Goal: Information Seeking & Learning: Learn about a topic

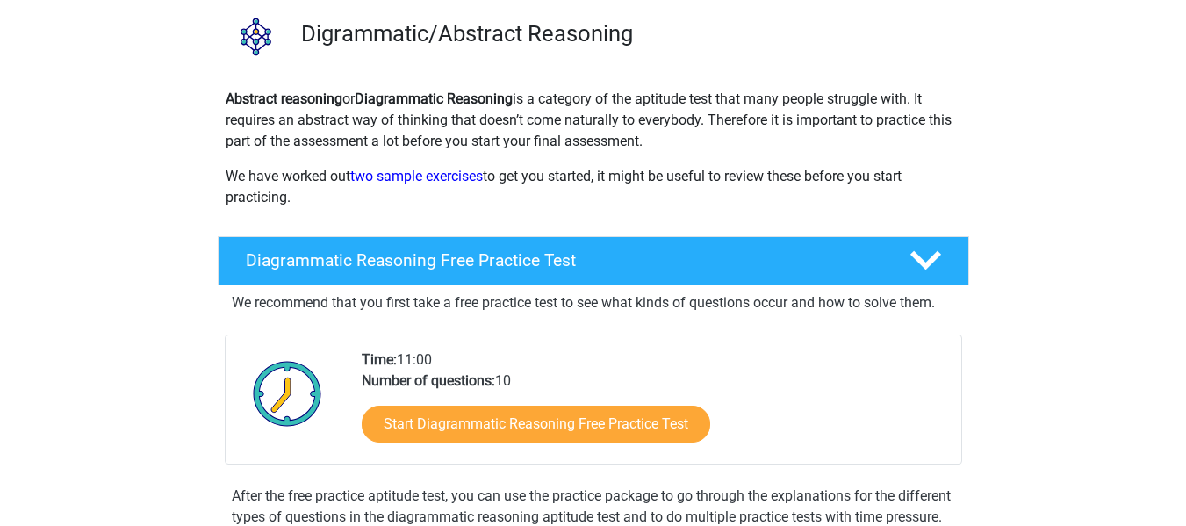
scroll to position [88, 0]
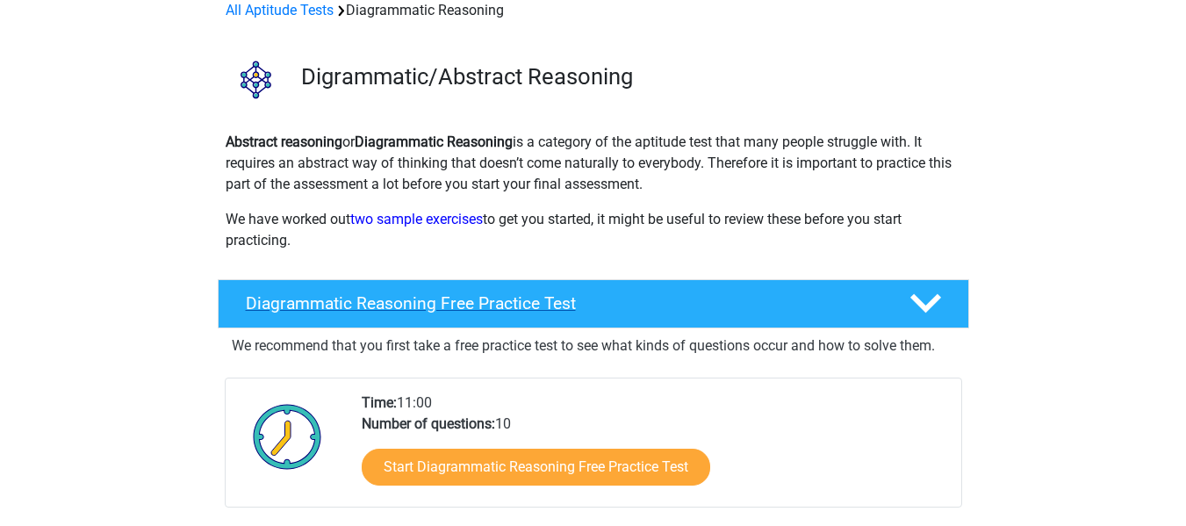
click at [931, 299] on icon at bounding box center [925, 303] width 31 height 31
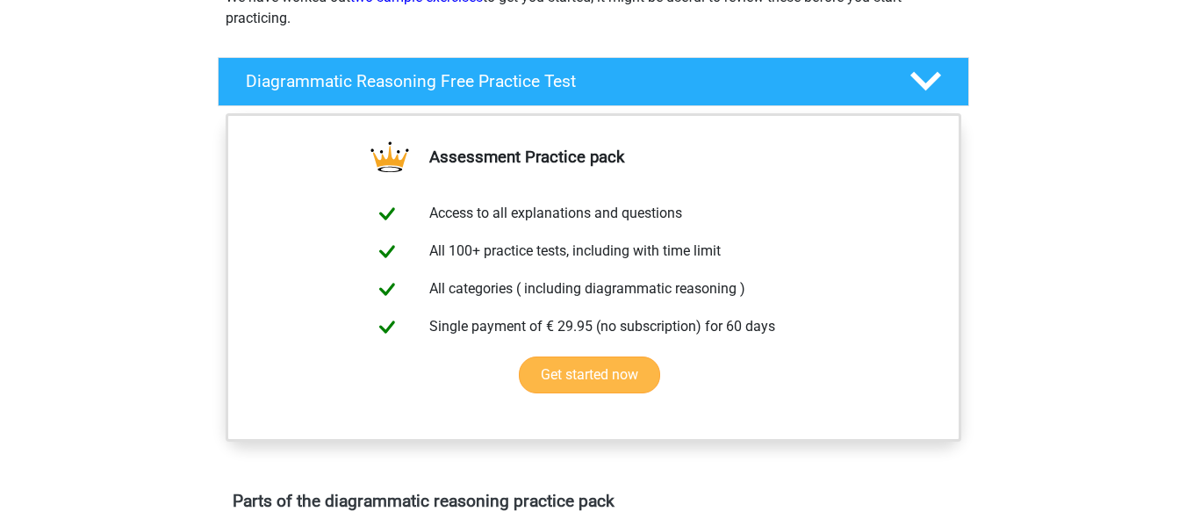
scroll to position [351, 0]
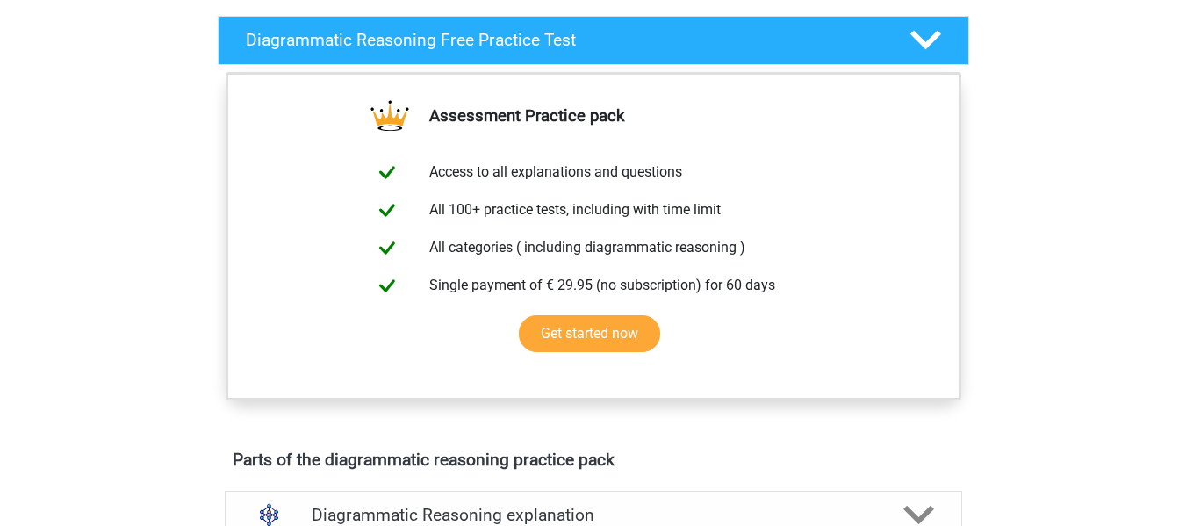
click at [933, 44] on icon at bounding box center [925, 40] width 31 height 31
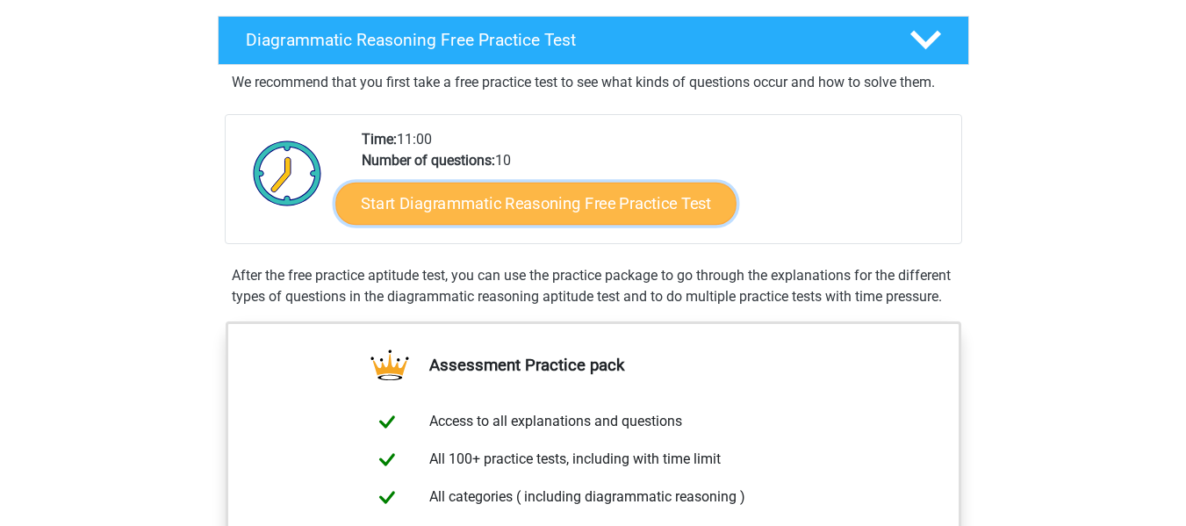
click at [529, 207] on link "Start Diagrammatic Reasoning Free Practice Test" at bounding box center [535, 203] width 401 height 42
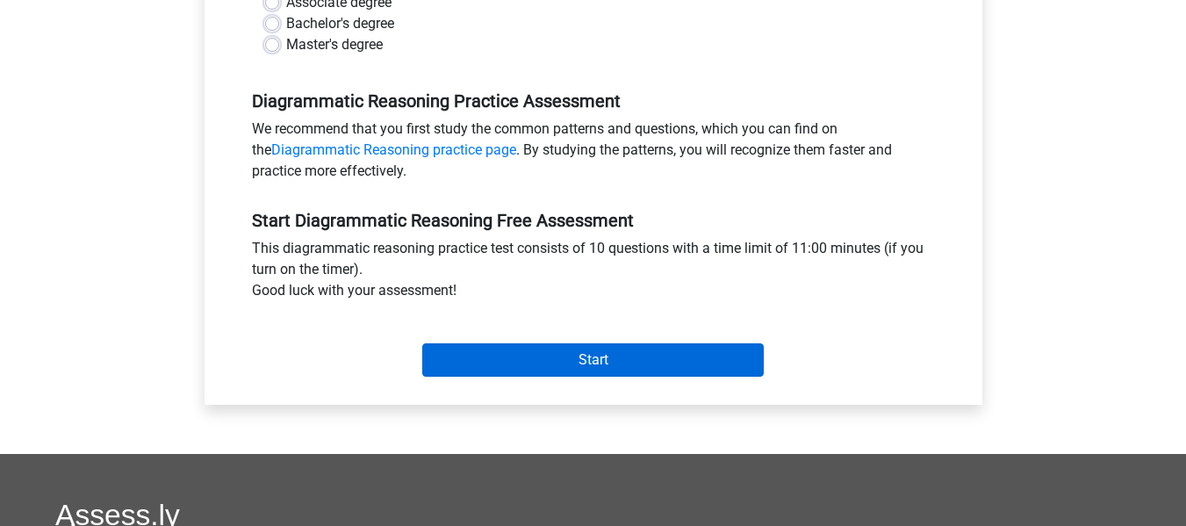
scroll to position [439, 0]
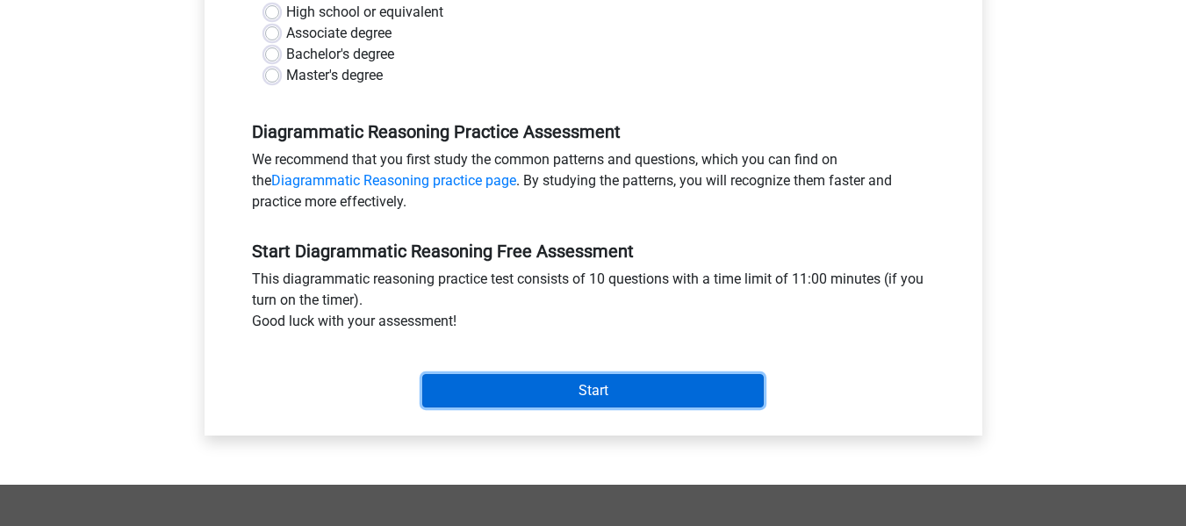
click at [579, 386] on input "Start" at bounding box center [593, 390] width 342 height 33
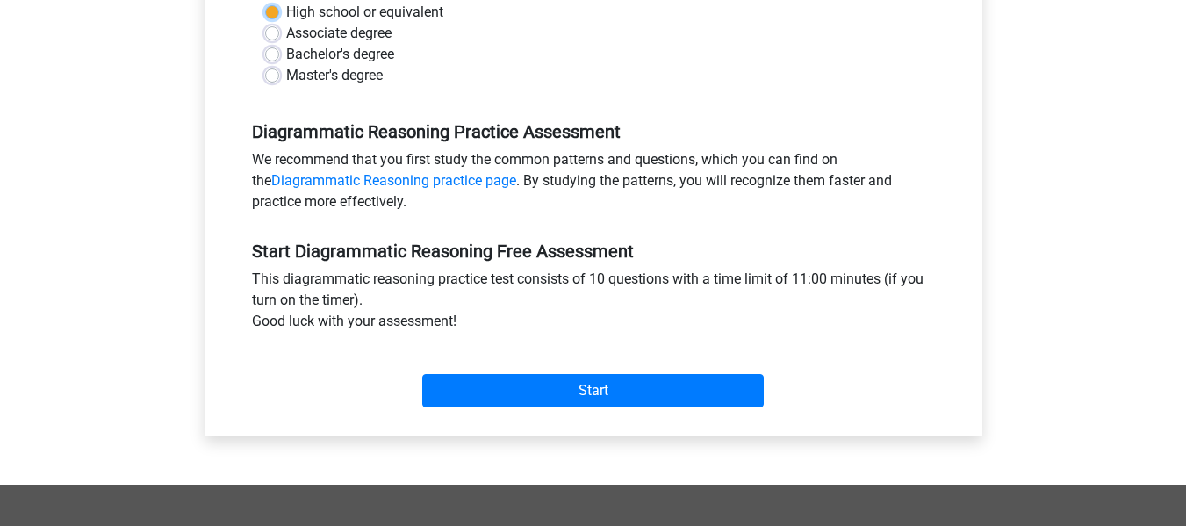
scroll to position [263, 0]
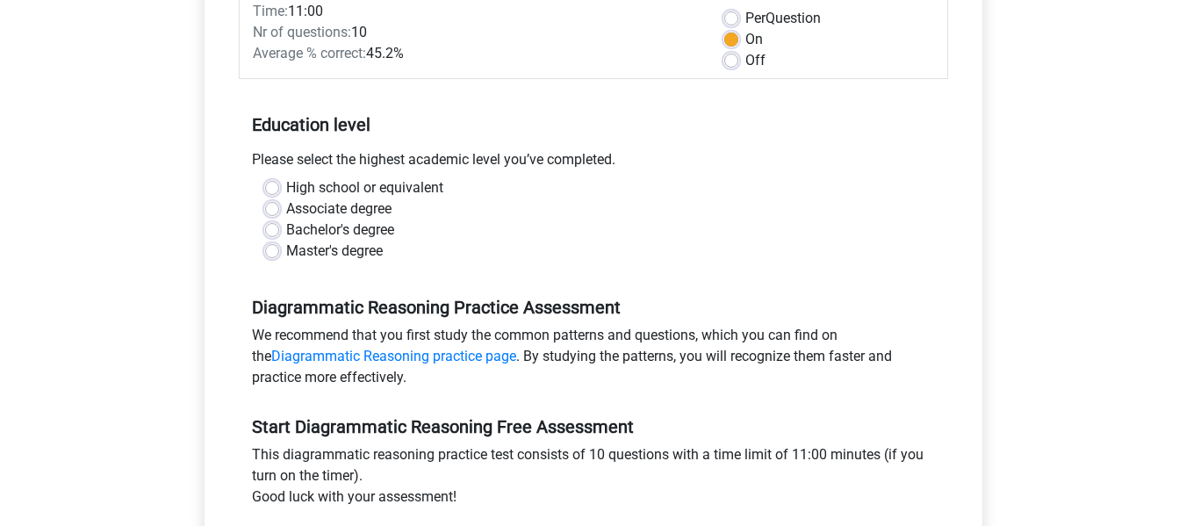
click at [470, 227] on div "Bachelor's degree" at bounding box center [593, 229] width 657 height 21
click at [286, 255] on label "Master's degree" at bounding box center [334, 251] width 97 height 21
click at [269, 255] on input "Master's degree" at bounding box center [272, 250] width 14 height 18
radio input "true"
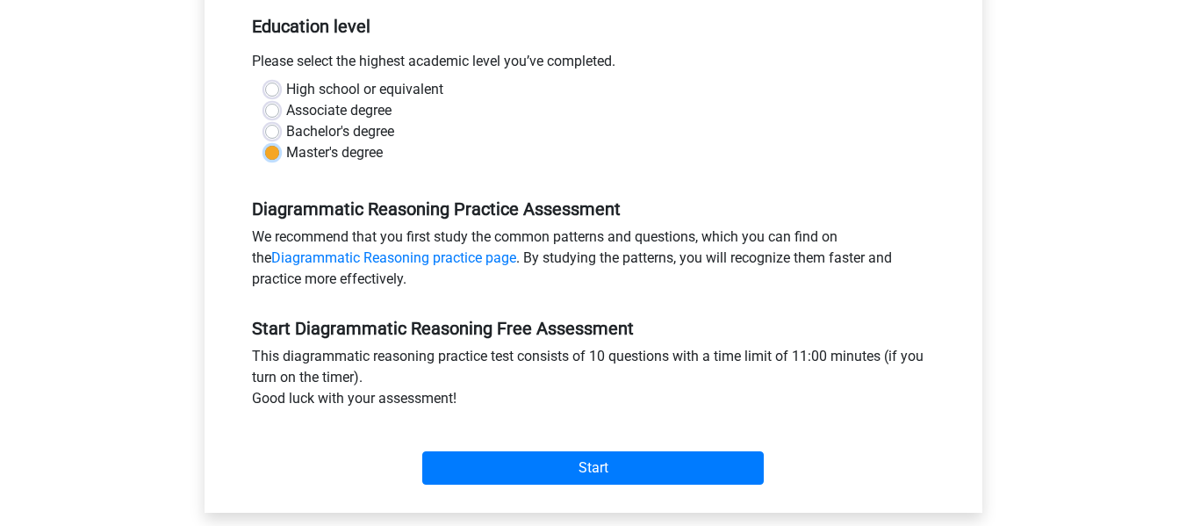
scroll to position [615, 0]
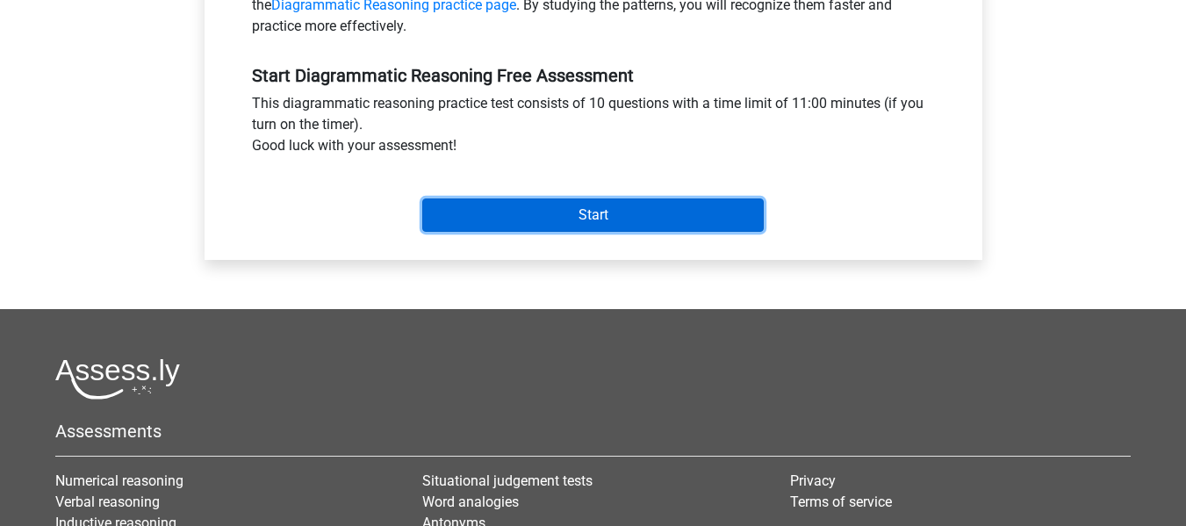
click at [576, 219] on input "Start" at bounding box center [593, 214] width 342 height 33
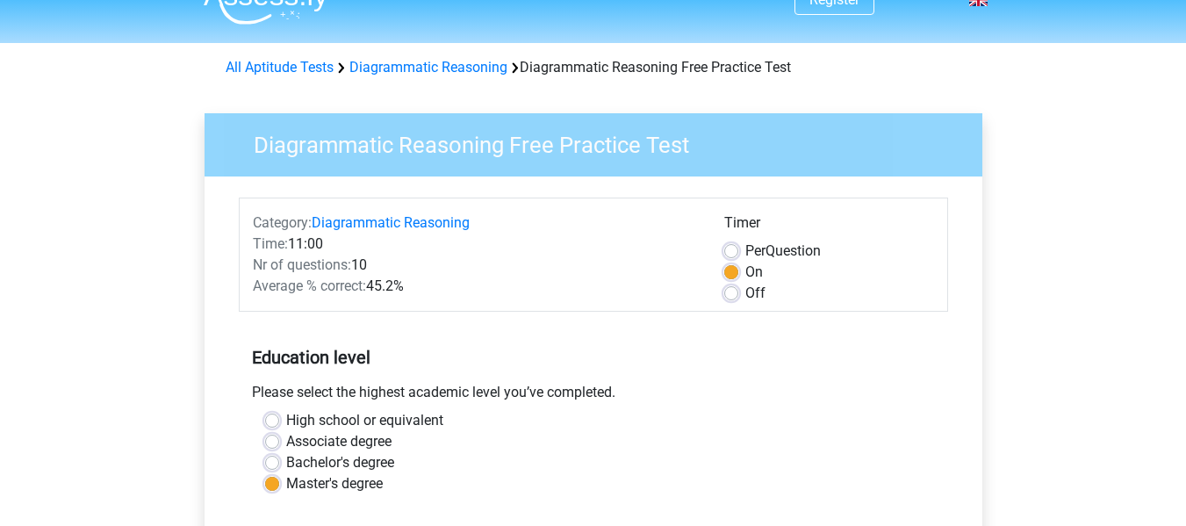
scroll to position [0, 0]
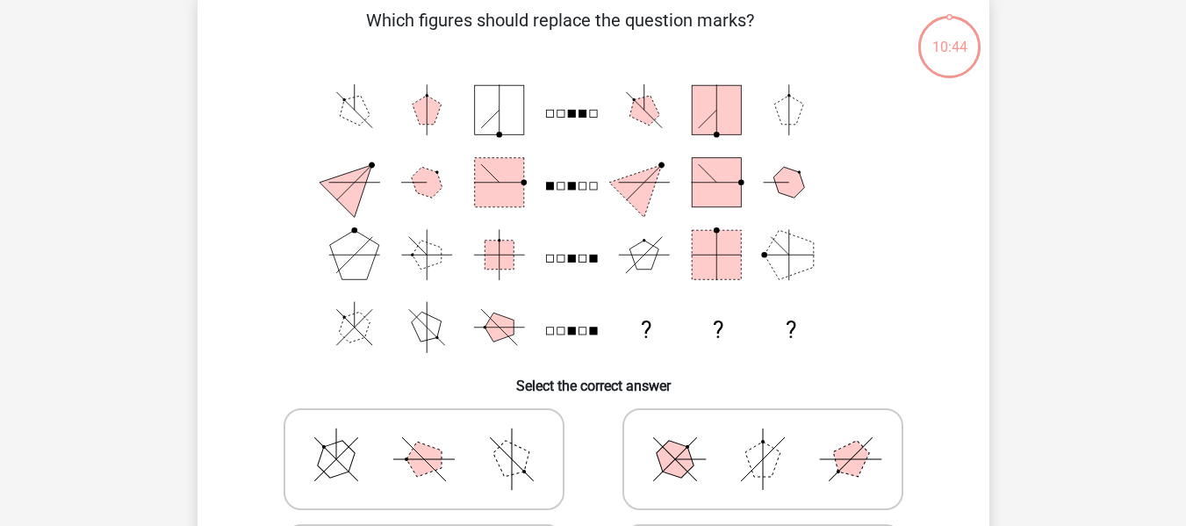
scroll to position [439, 0]
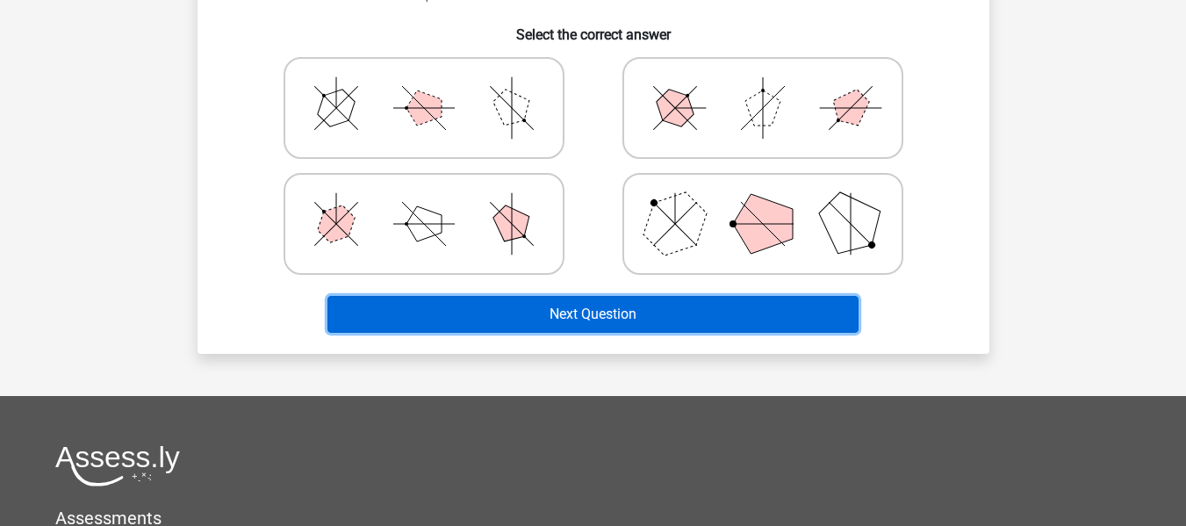
click at [644, 321] on button "Next Question" at bounding box center [592, 314] width 531 height 37
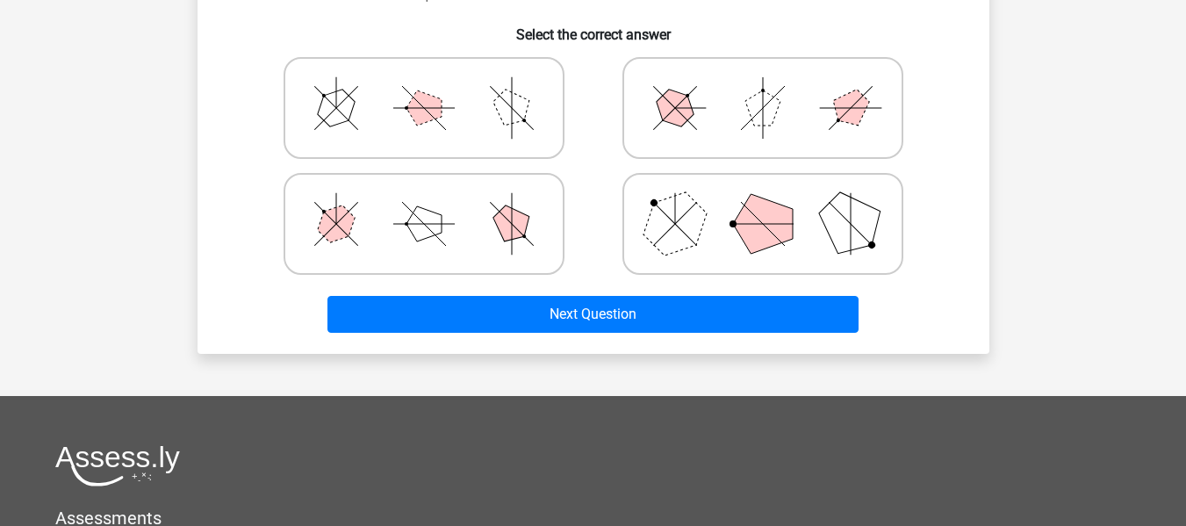
click at [478, 137] on icon at bounding box center [423, 108] width 263 height 88
click at [435, 86] on input "radio" at bounding box center [429, 80] width 11 height 11
radio input "true"
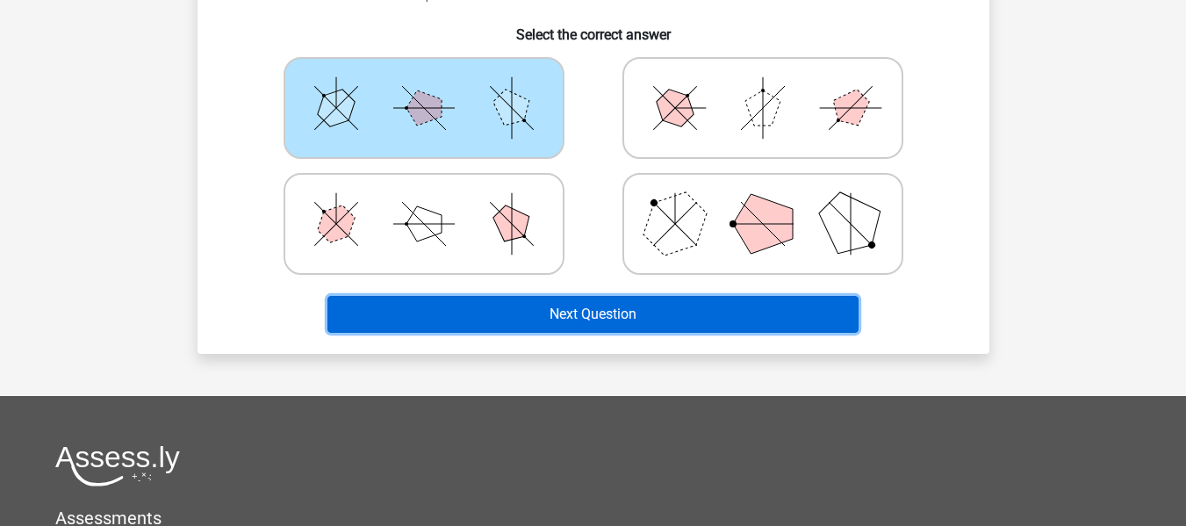
click at [568, 313] on button "Next Question" at bounding box center [592, 314] width 531 height 37
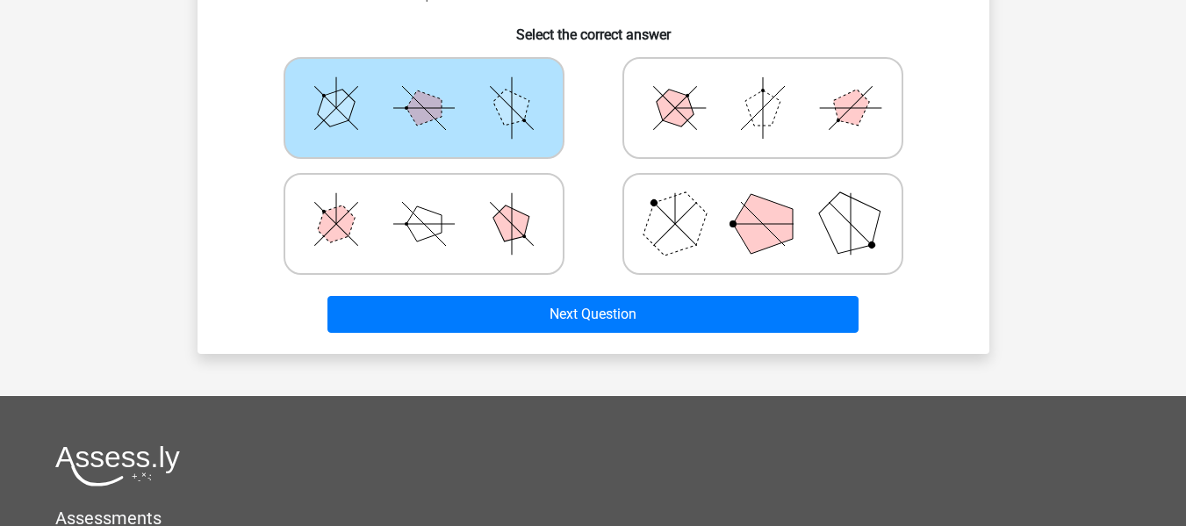
click at [477, 190] on icon at bounding box center [423, 224] width 263 height 88
click at [435, 191] on input "radio" at bounding box center [429, 196] width 11 height 11
radio input "true"
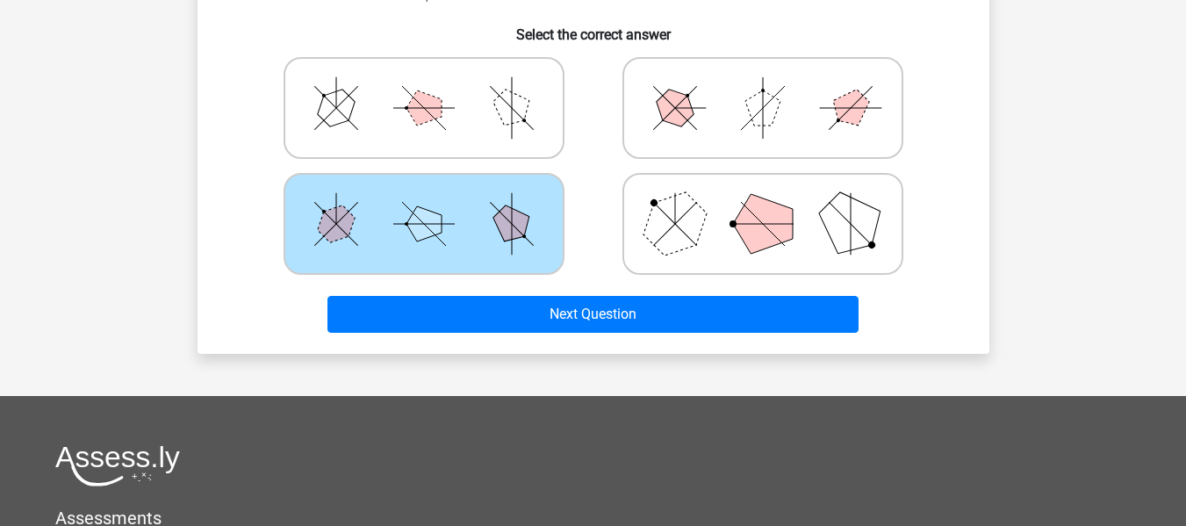
click at [572, 28] on h6 "Select the correct answer" at bounding box center [594, 27] width 736 height 31
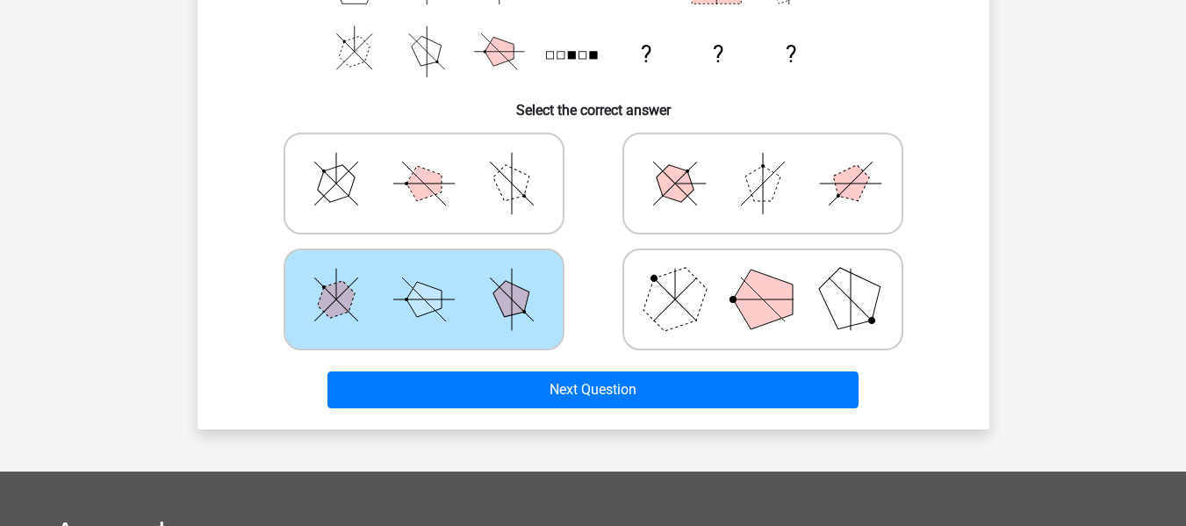
scroll to position [263, 0]
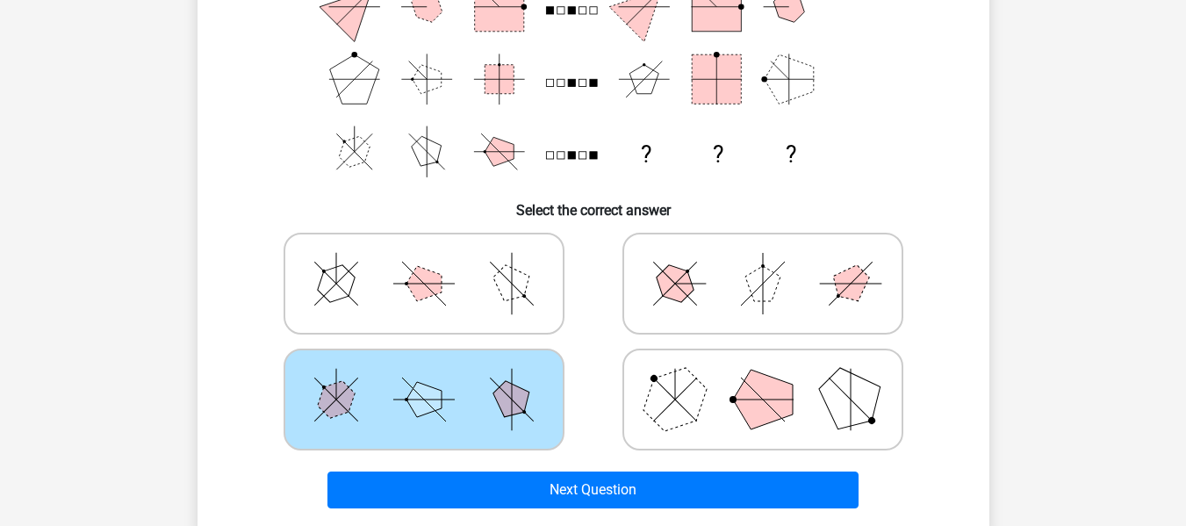
click at [706, 271] on icon at bounding box center [762, 284] width 263 height 88
click at [763, 262] on input "radio" at bounding box center [768, 255] width 11 height 11
radio input "true"
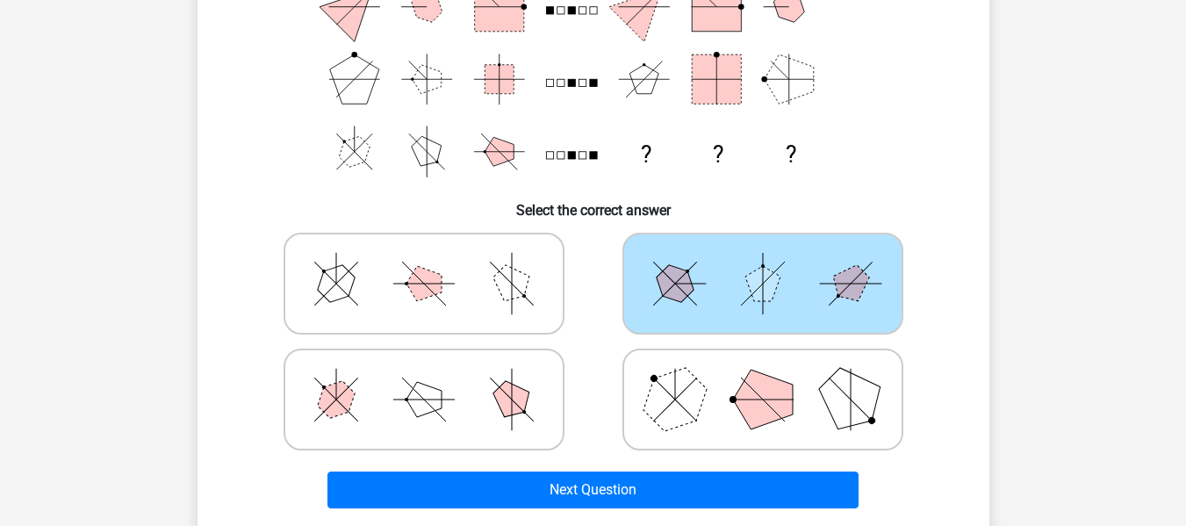
click at [691, 378] on polygon at bounding box center [674, 399] width 84 height 84
click at [763, 378] on input "radio" at bounding box center [768, 371] width 11 height 11
radio input "true"
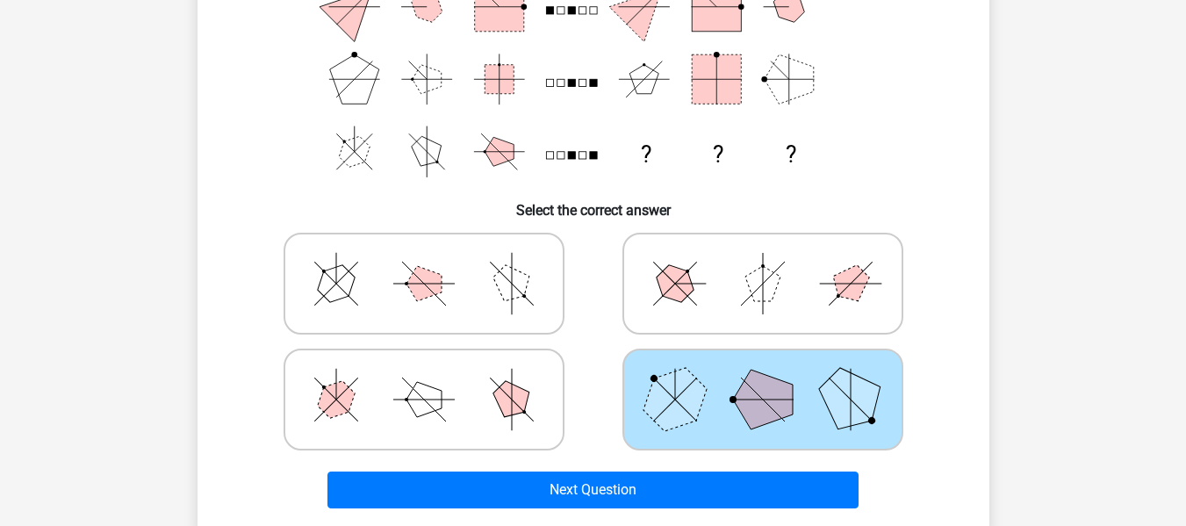
click at [478, 277] on icon at bounding box center [423, 284] width 263 height 88
click at [435, 262] on input "radio" at bounding box center [429, 255] width 11 height 11
radio input "true"
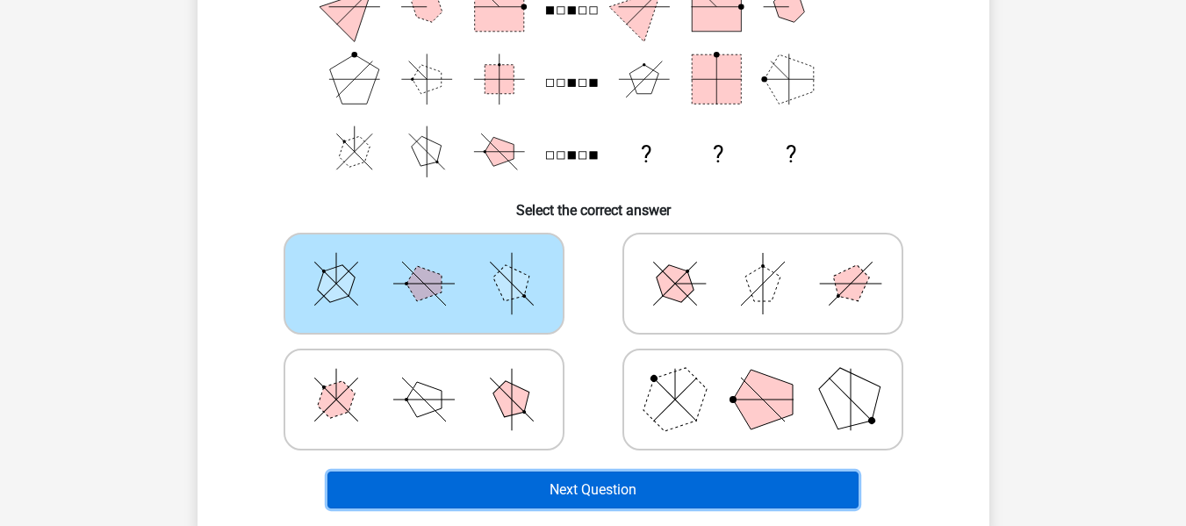
click at [678, 502] on button "Next Question" at bounding box center [592, 489] width 531 height 37
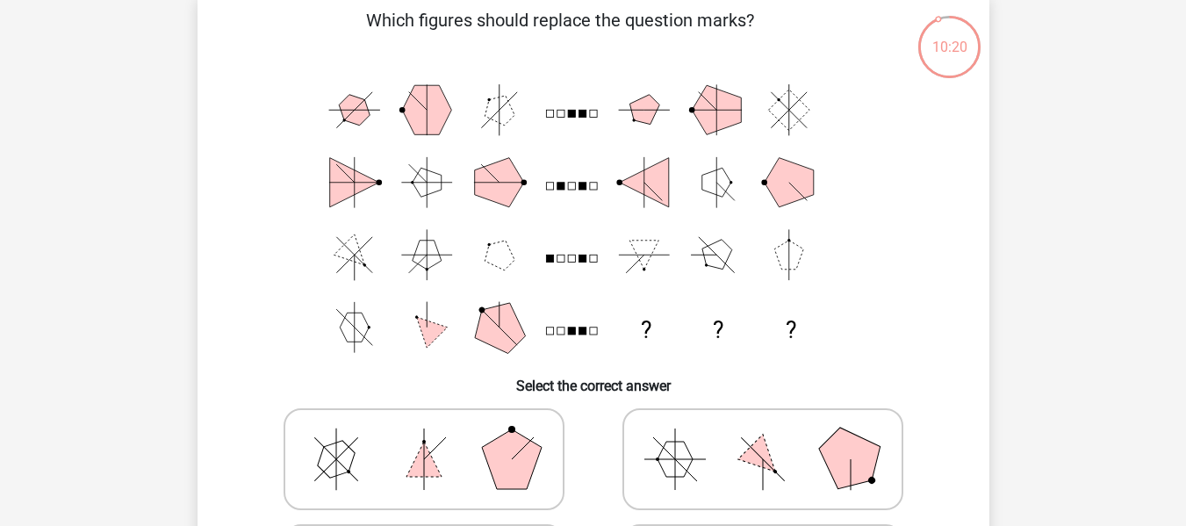
scroll to position [439, 0]
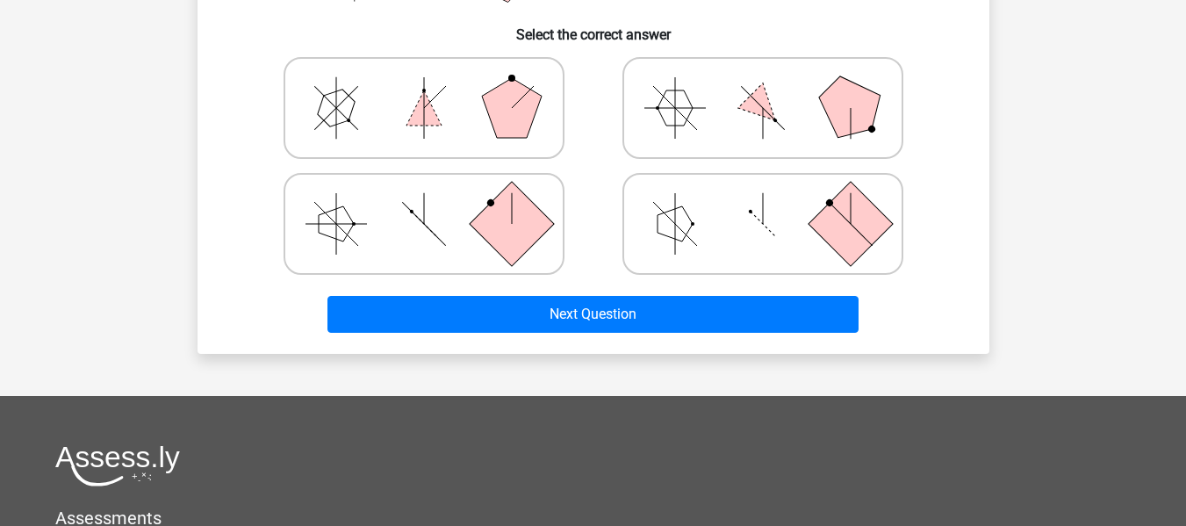
click at [631, 213] on icon at bounding box center [762, 224] width 263 height 88
click at [763, 202] on input "radio" at bounding box center [768, 196] width 11 height 11
radio input "true"
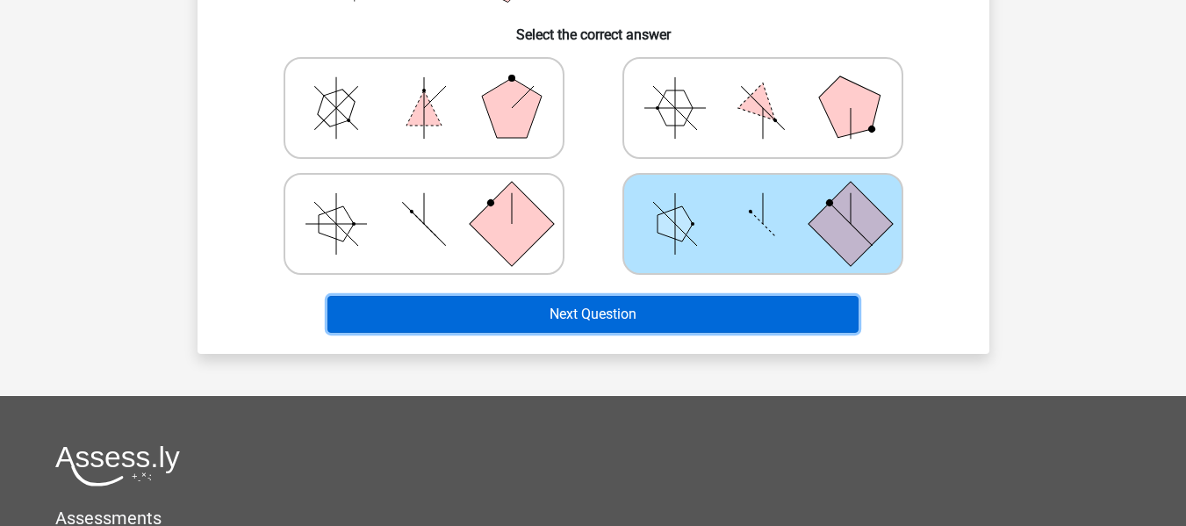
click at [642, 313] on button "Next Question" at bounding box center [592, 314] width 531 height 37
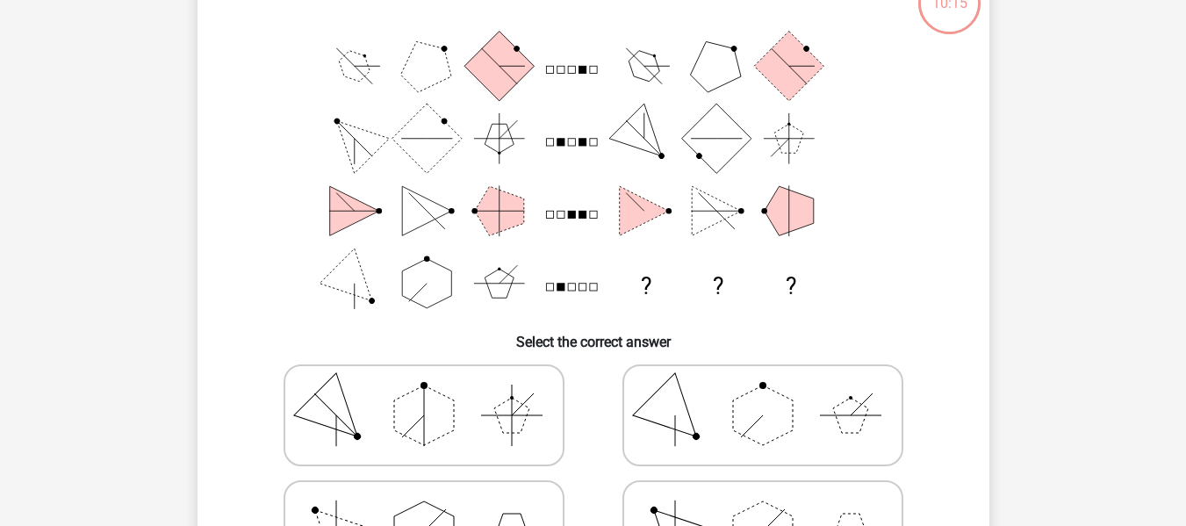
scroll to position [81, 0]
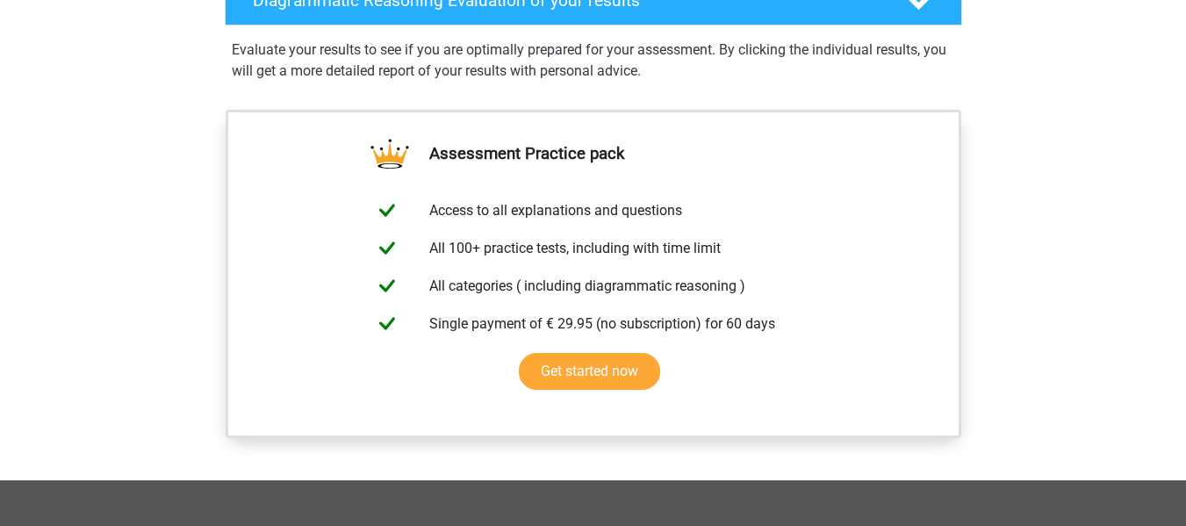
scroll to position [802, 0]
